Goal: Task Accomplishment & Management: Manage account settings

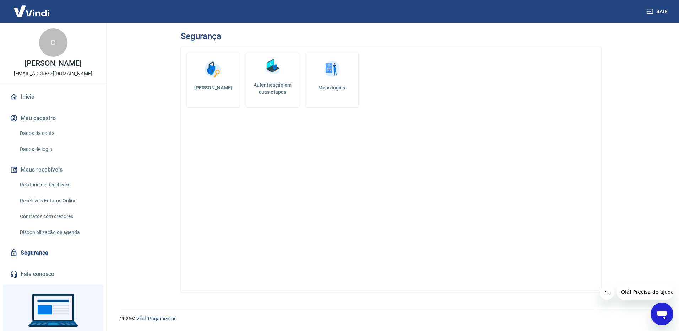
scroll to position [37, 0]
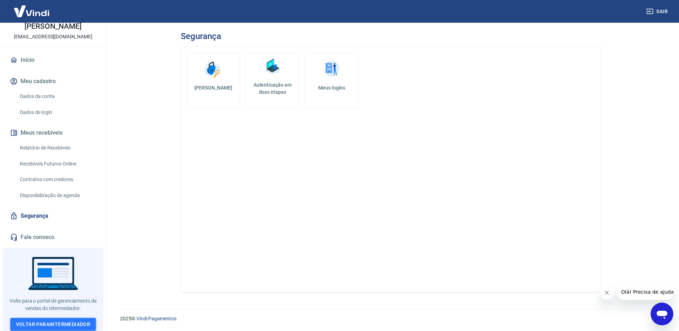
click at [51, 321] on link "Voltar para Intermediador" at bounding box center [53, 324] width 86 height 13
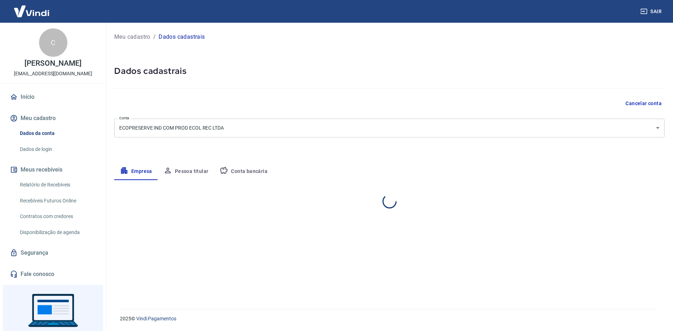
select select "SP"
select select "business"
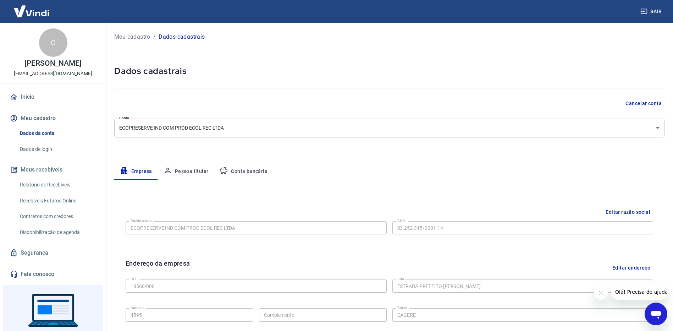
scroll to position [37, 0]
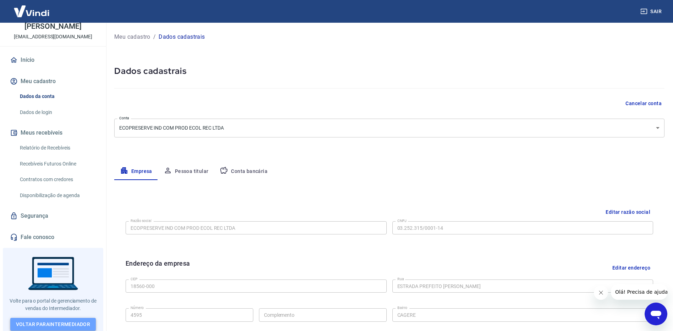
click at [73, 319] on link "Voltar para Intermediador" at bounding box center [53, 324] width 86 height 13
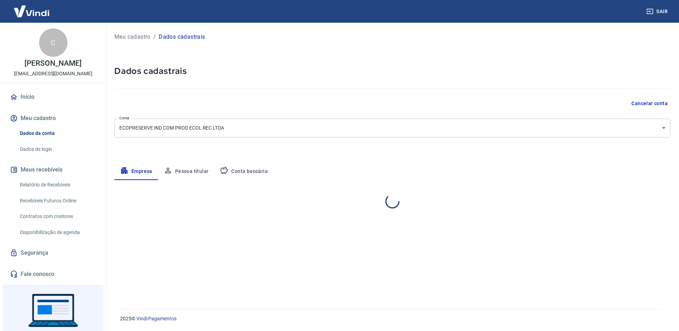
select select "SP"
select select "business"
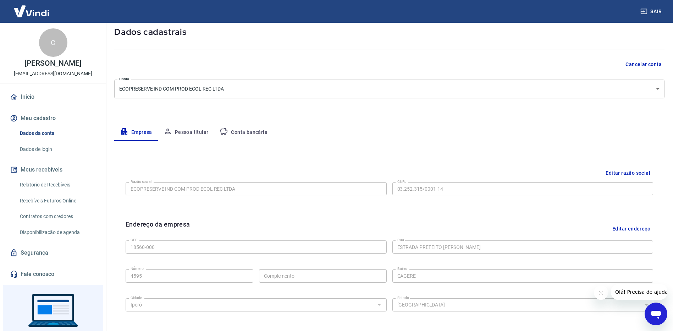
scroll to position [4, 0]
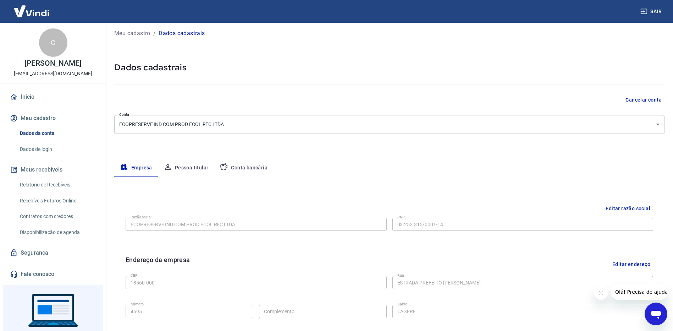
click at [192, 162] on button "Pessoa titular" at bounding box center [186, 167] width 56 height 17
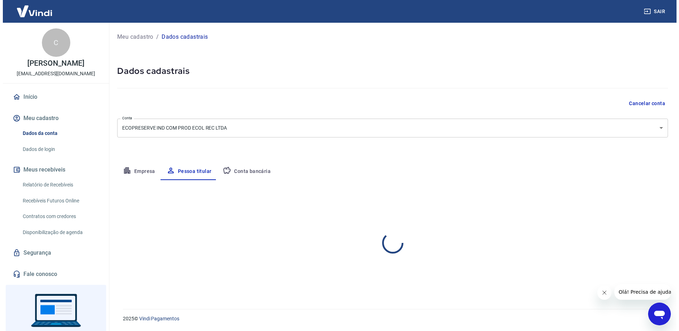
scroll to position [0, 0]
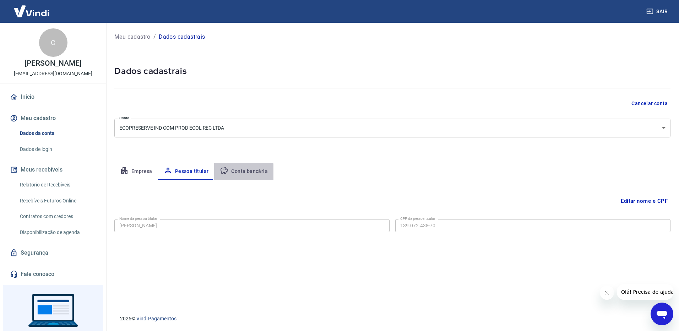
click at [237, 174] on button "Conta bancária" at bounding box center [243, 171] width 59 height 17
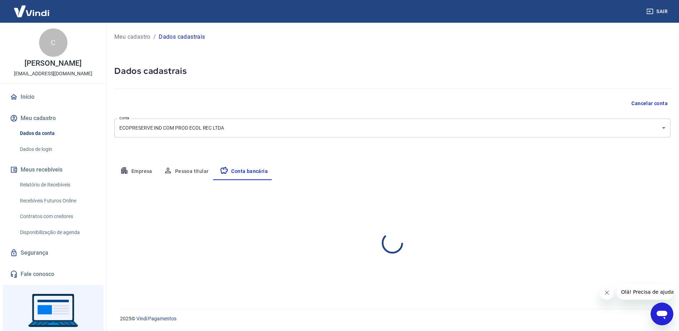
select select "1"
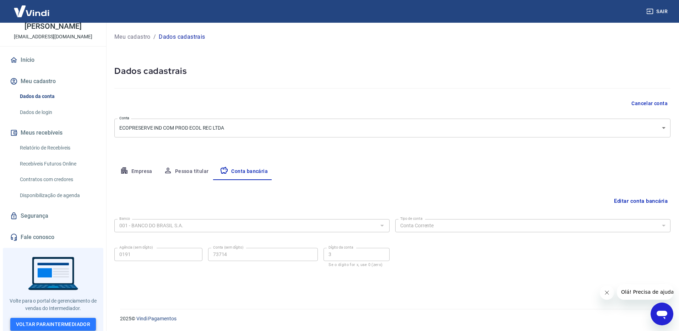
click at [53, 323] on link "Voltar para Intermediador" at bounding box center [53, 324] width 86 height 13
